Goal: Task Accomplishment & Management: Use online tool/utility

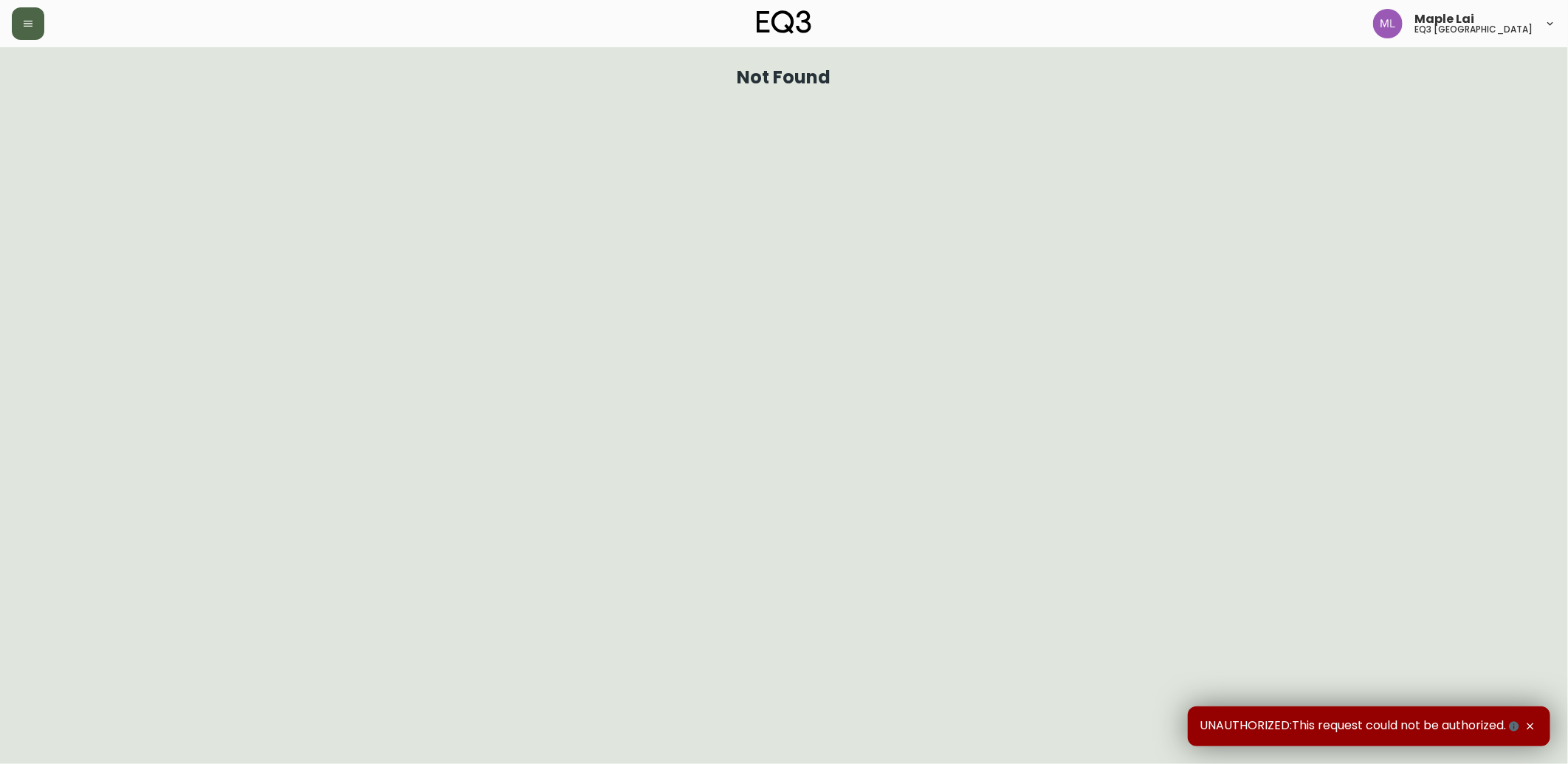
click at [41, 13] on button "button" at bounding box center [28, 23] width 32 height 32
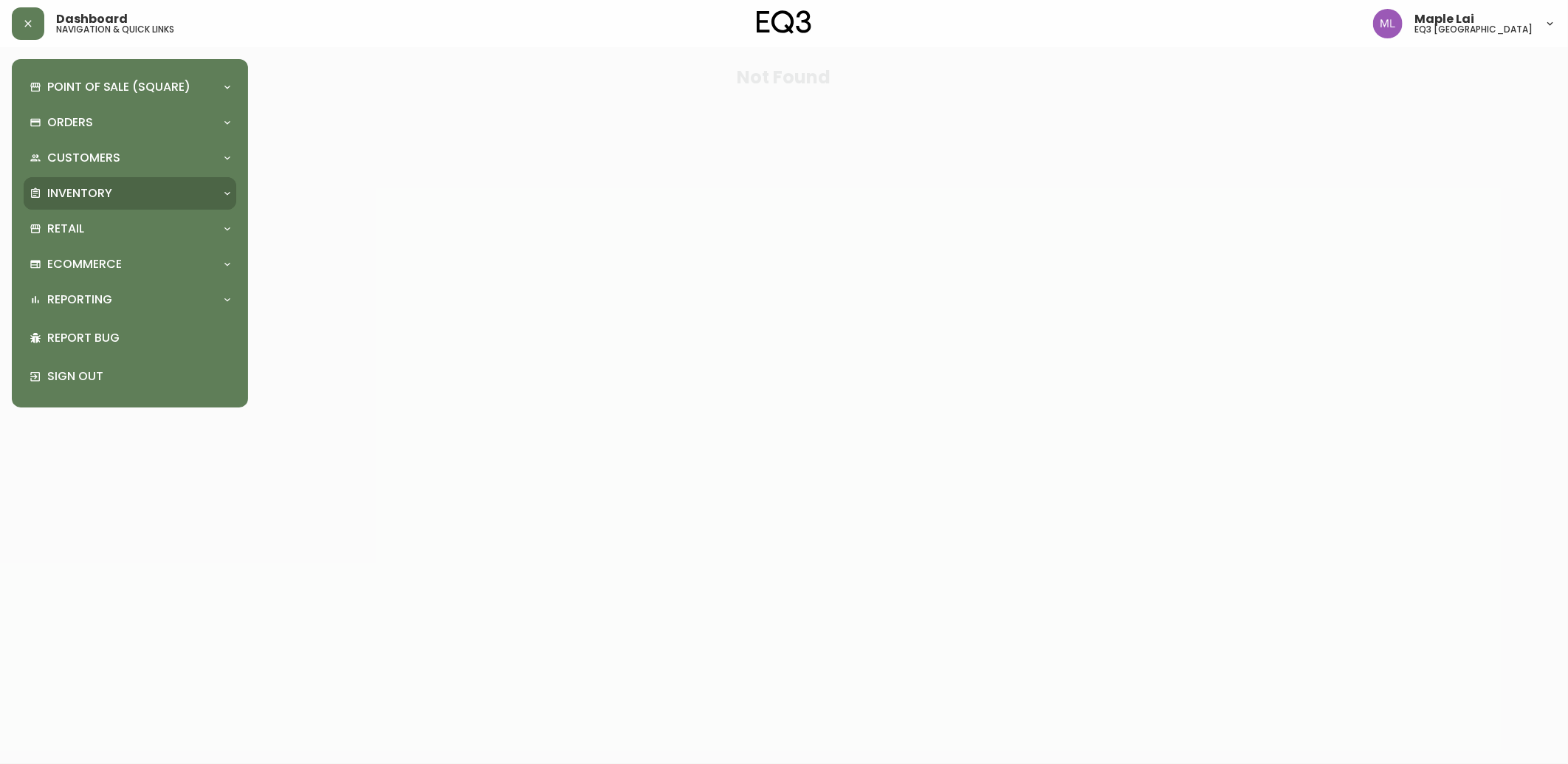
click at [99, 196] on p "Inventory" at bounding box center [79, 194] width 65 height 16
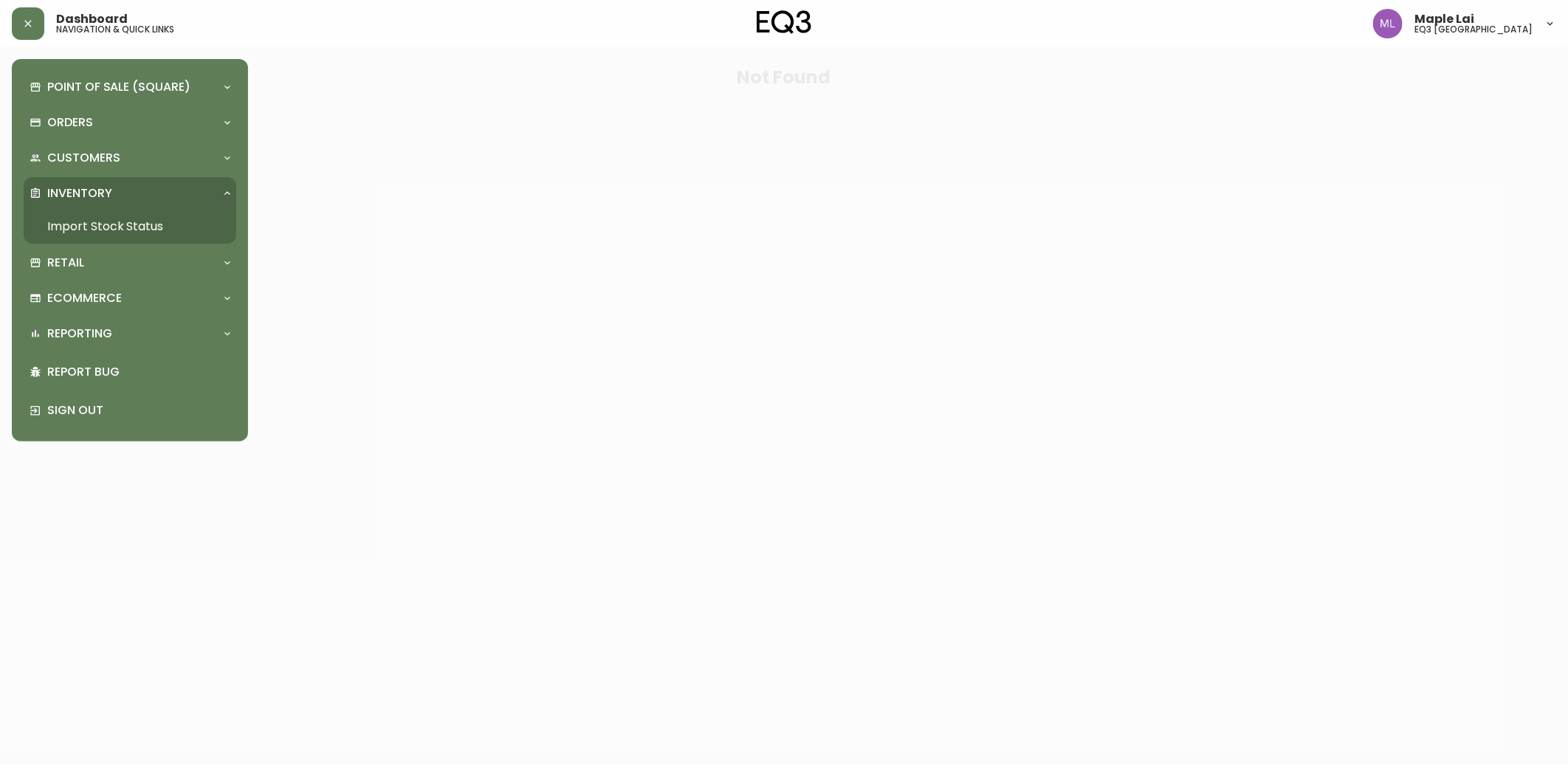
drag, startPoint x: 78, startPoint y: 234, endPoint x: 79, endPoint y: 210, distance: 24.0
click at [79, 234] on link "Import Stock Status" at bounding box center [130, 227] width 213 height 34
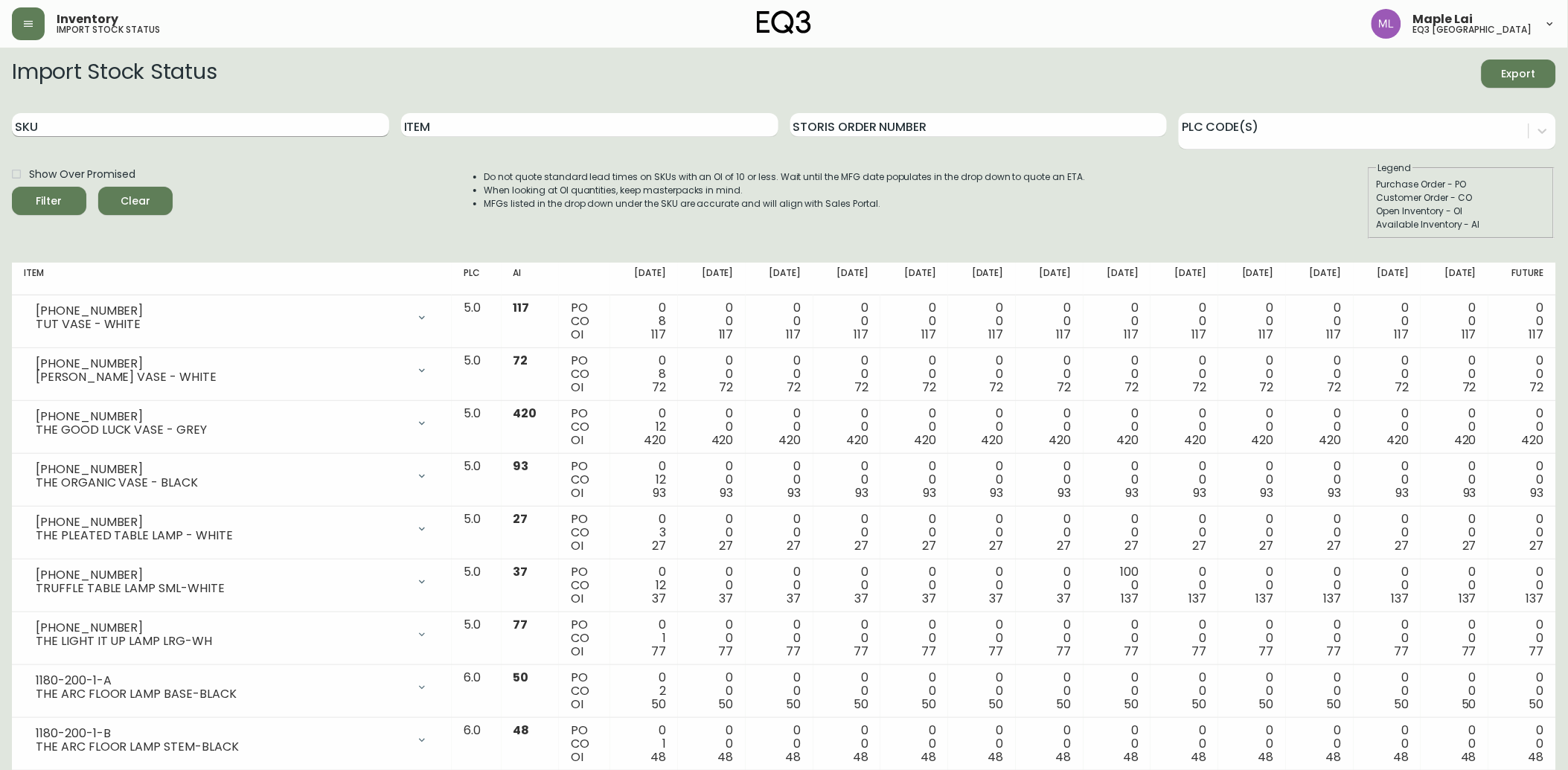
click at [110, 123] on div "SKU" at bounding box center [200, 124] width 377 height 48
click at [116, 114] on input "SKU" at bounding box center [200, 125] width 377 height 24
paste input "[PHONE_NUMBER]"
type input "[PHONE_NUMBER]"
click at [12, 187] on button "Filter" at bounding box center [49, 201] width 74 height 28
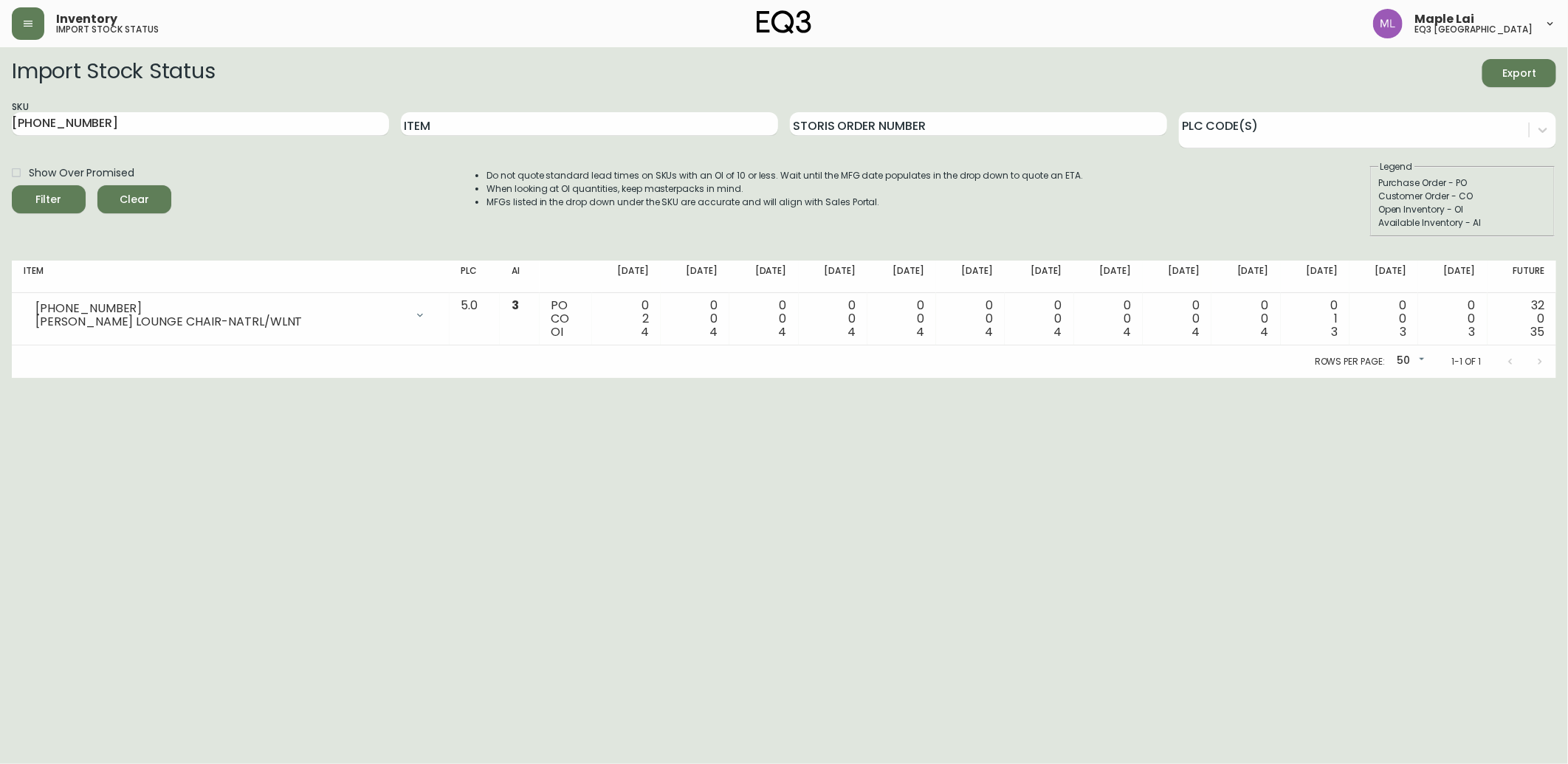
click at [27, 378] on html "Inventory import stock status Maple Lai eq3 [GEOGRAPHIC_DATA] Import Stock Stat…" at bounding box center [784, 189] width 1568 height 378
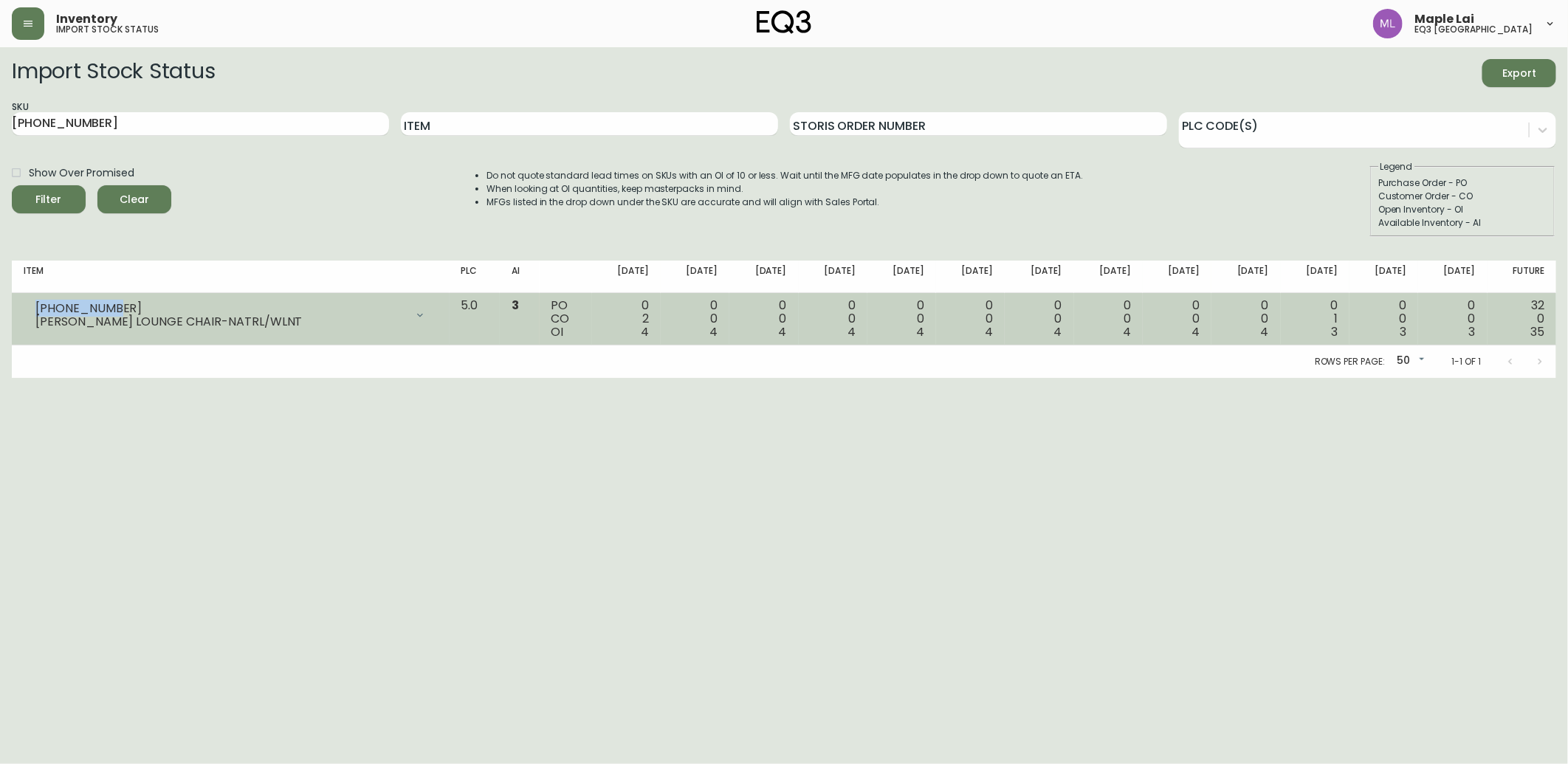
drag, startPoint x: 115, startPoint y: 305, endPoint x: 26, endPoint y: 299, distance: 89.2
click at [26, 299] on div "[PHONE_NUMBER] [PERSON_NAME] LOUNGE CHAIR-NATRL/WLNT" at bounding box center [231, 315] width 414 height 32
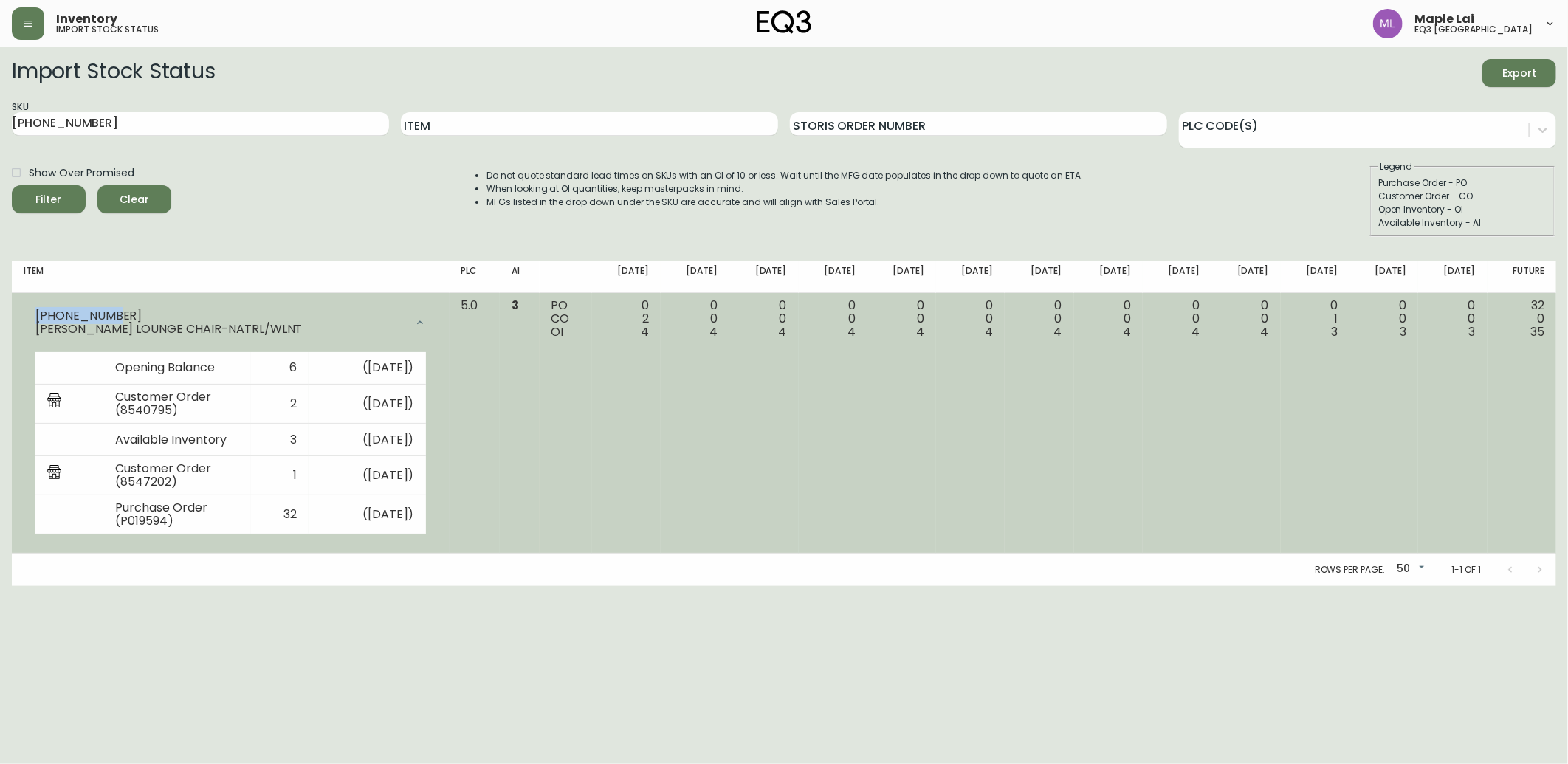
copy div "[PHONE_NUMBER]"
